Goal: Task Accomplishment & Management: Complete application form

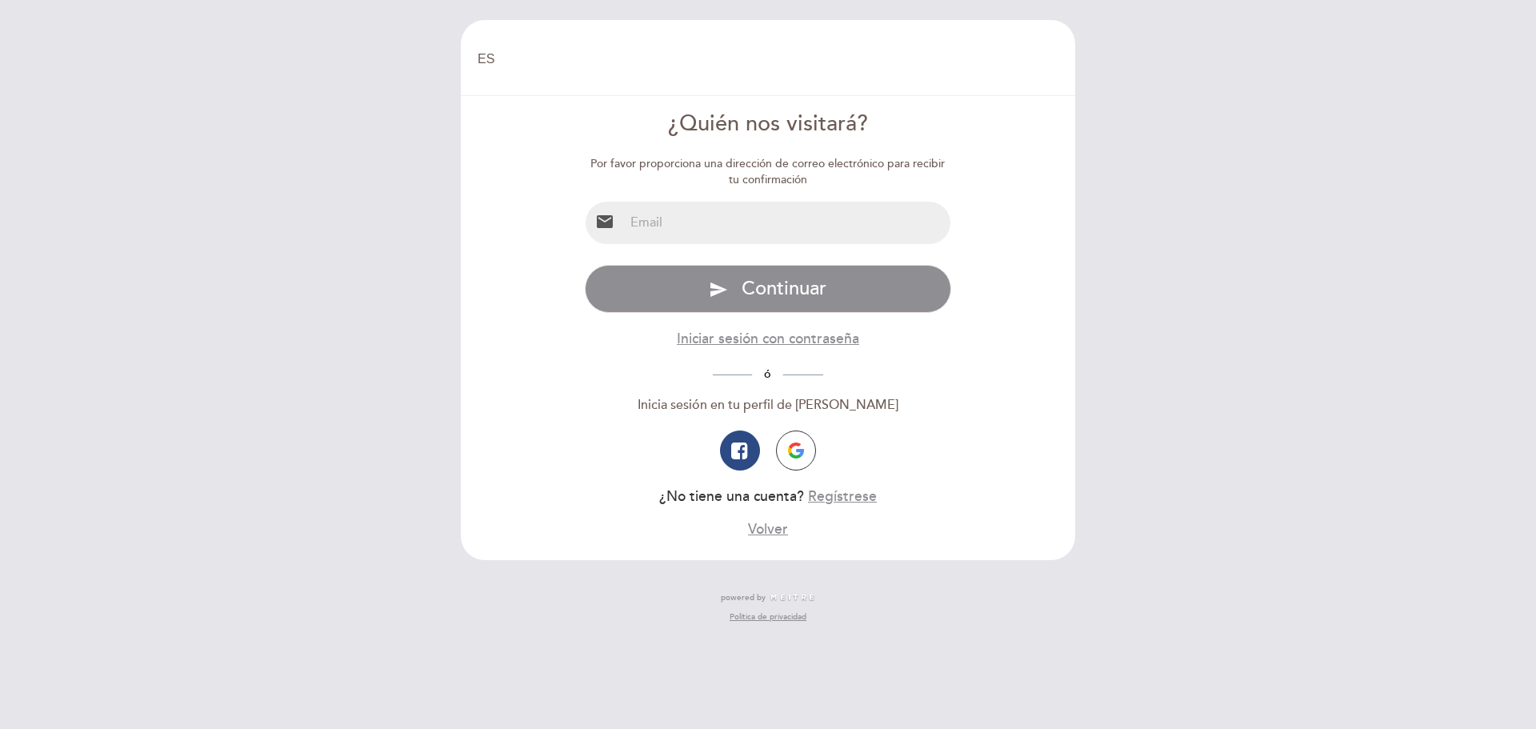
select select "es"
click at [794, 207] on input "email" at bounding box center [787, 223] width 327 height 42
type input "[EMAIL_ADDRESS][DOMAIN_NAME]"
click at [1022, 201] on form "¿Quién nos visitará? Por favor proporciona una dirección de correo electrónico …" at bounding box center [768, 324] width 592 height 430
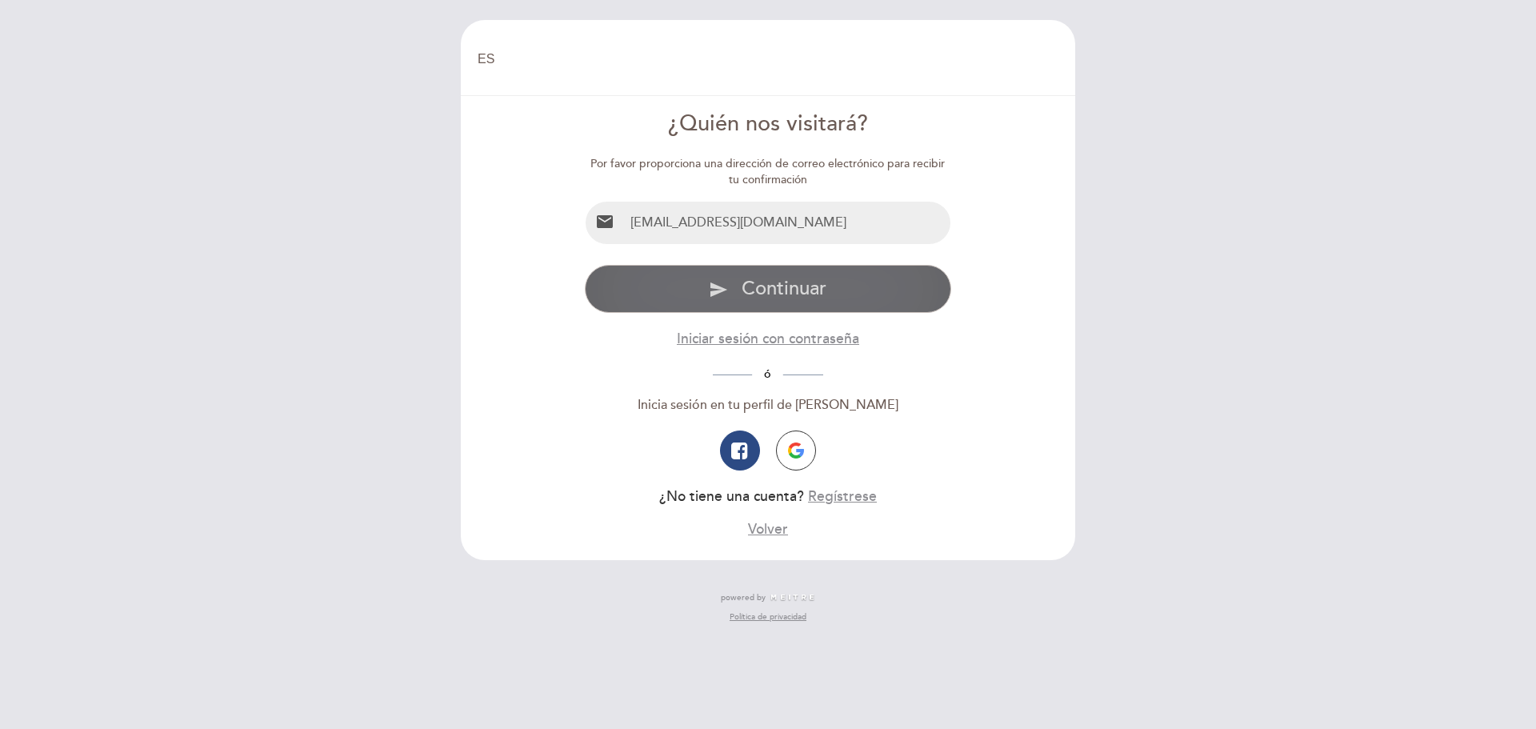
click at [900, 283] on button "send Continuar" at bounding box center [768, 289] width 367 height 48
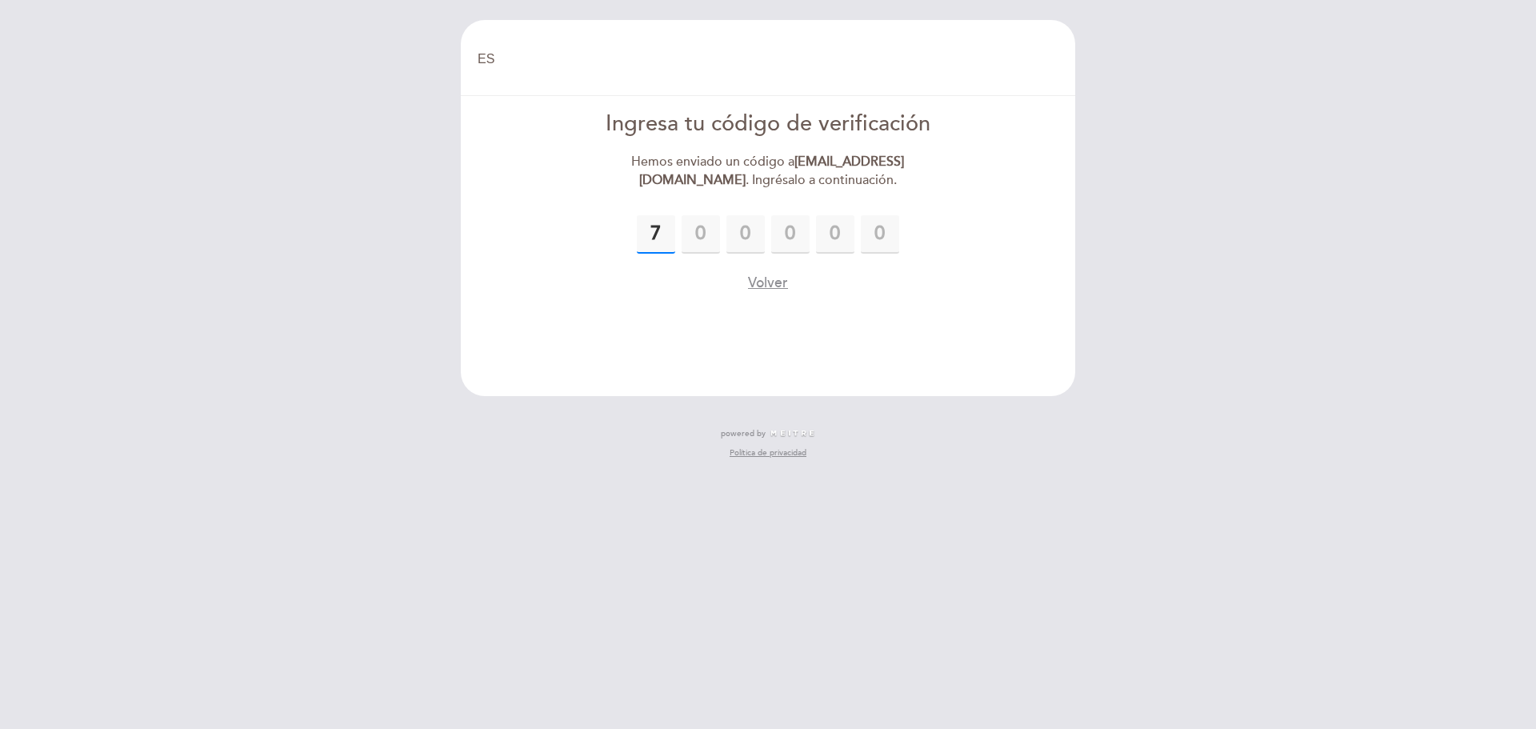
type input "7"
type input "5"
type input "9"
type input "1"
type input "7"
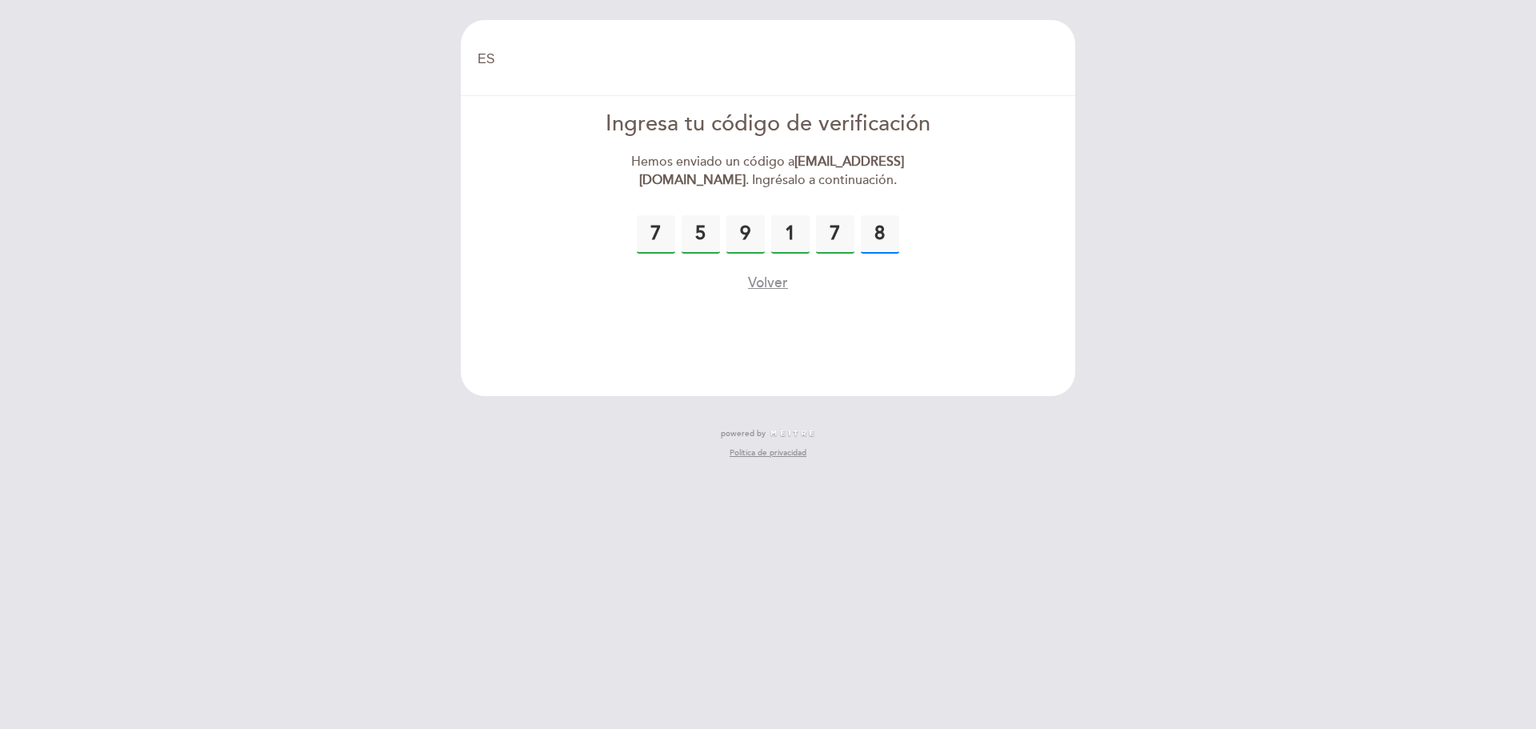
type input "8"
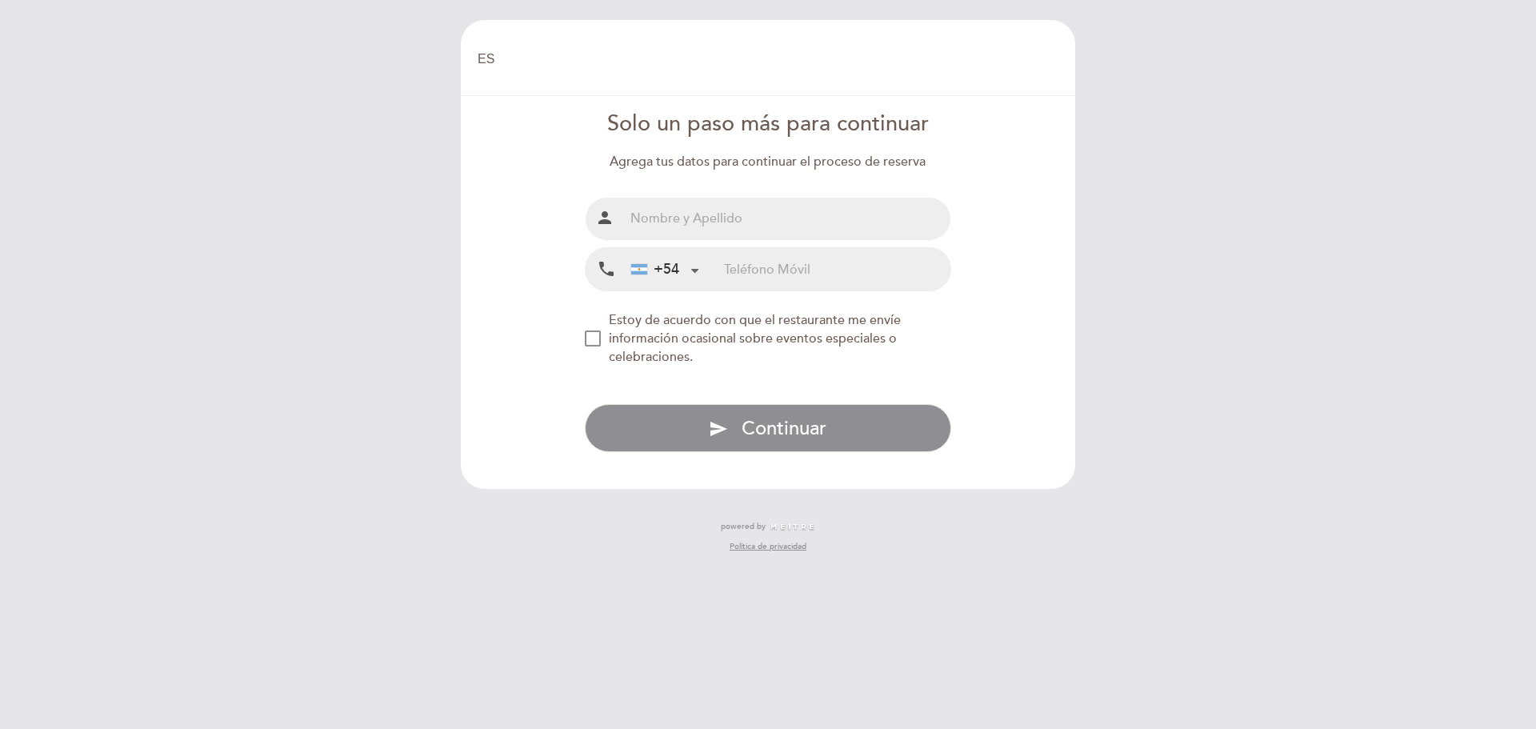
click at [793, 212] on input "text" at bounding box center [787, 219] width 327 height 42
type input "[PERSON_NAME]"
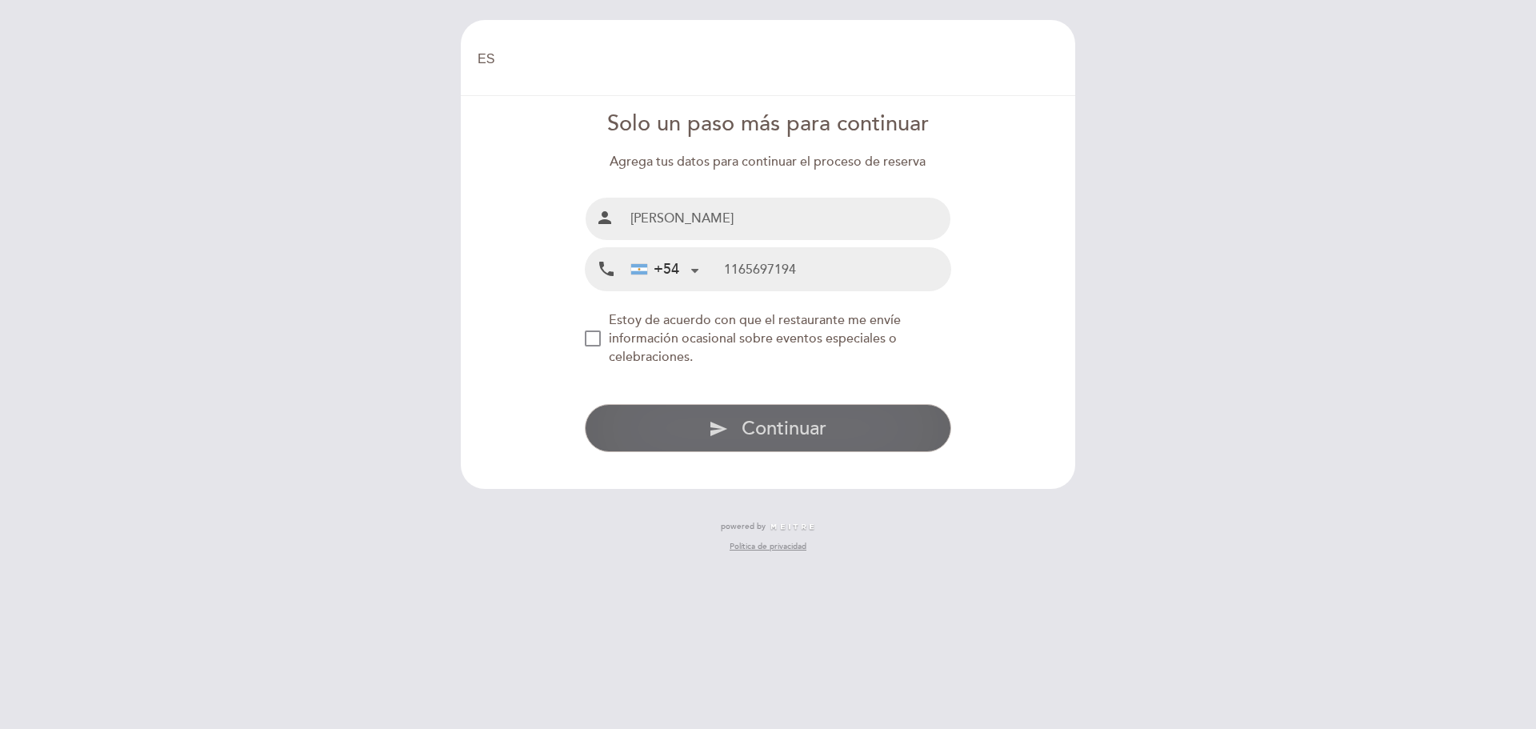
type input "1165697194"
click at [726, 439] on button "send Continuar" at bounding box center [768, 428] width 367 height 48
